Goal: Task Accomplishment & Management: Manage account settings

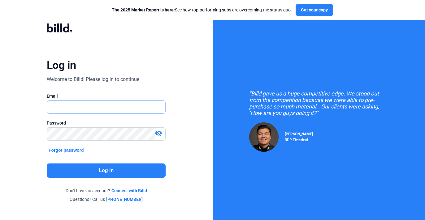
click at [84, 112] on input "text" at bounding box center [103, 107] width 112 height 13
type input "[PERSON_NAME][EMAIL_ADDRESS][DOMAIN_NAME]"
click at [108, 171] on button "Log in" at bounding box center [106, 171] width 119 height 14
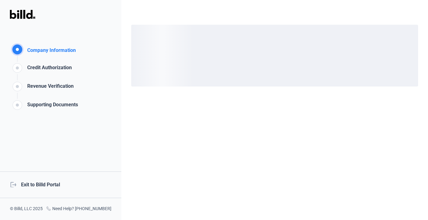
click at [46, 186] on div "logout Exit to Billd Portal" at bounding box center [60, 185] width 121 height 27
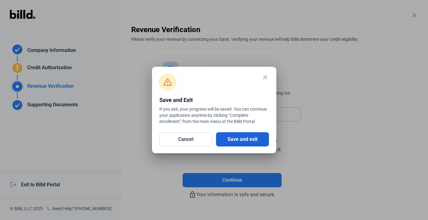
click at [233, 135] on button "Save and exit" at bounding box center [242, 140] width 53 height 14
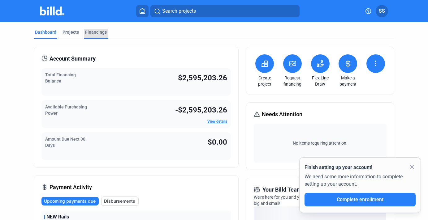
click at [99, 31] on div "Financings" at bounding box center [96, 32] width 22 height 6
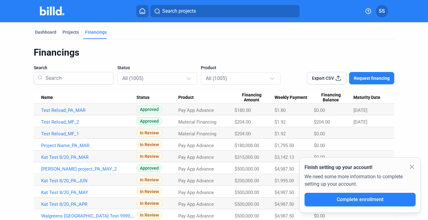
click at [412, 168] on mat-icon "close" at bounding box center [411, 166] width 7 height 7
